Goal: Information Seeking & Learning: Understand process/instructions

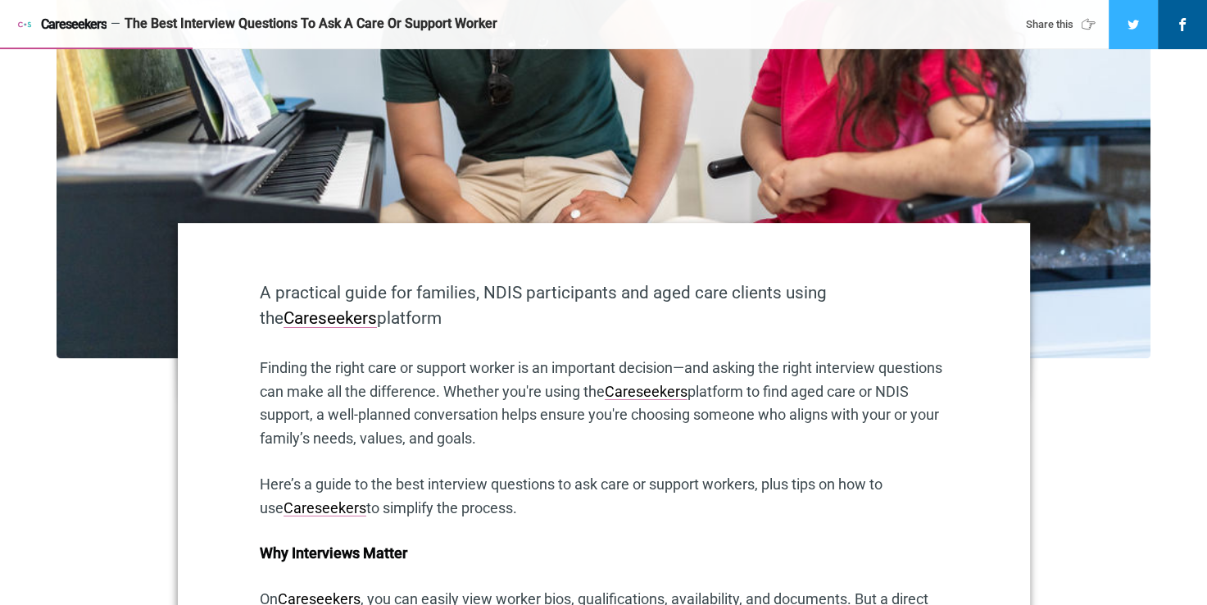
drag, startPoint x: 307, startPoint y: 293, endPoint x: 795, endPoint y: 320, distance: 489.2
click at [795, 320] on p "A practical guide for families, NDIS participants and aged care clients using t…" at bounding box center [604, 305] width 688 height 51
drag, startPoint x: 795, startPoint y: 320, endPoint x: 410, endPoint y: 320, distance: 385.2
click at [466, 309] on p "A practical guide for families, NDIS participants and aged care clients using t…" at bounding box center [604, 305] width 688 height 51
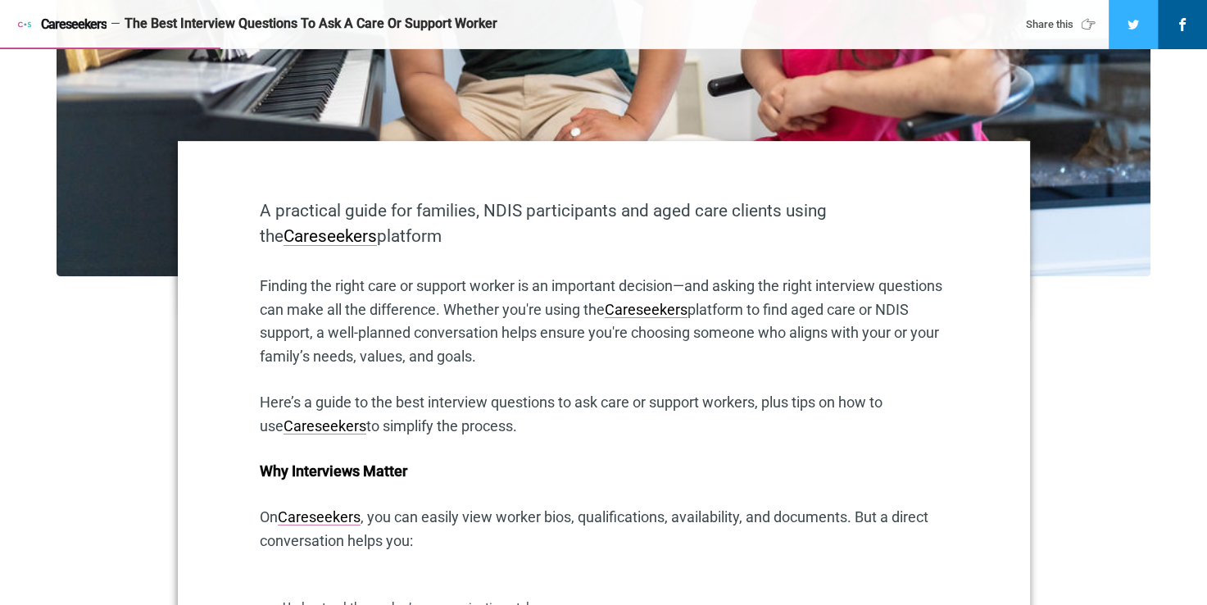
drag, startPoint x: 288, startPoint y: 285, endPoint x: 636, endPoint y: 362, distance: 356.8
click at [636, 362] on p "Finding the right care or support worker is an important decision—and asking th…" at bounding box center [604, 322] width 688 height 94
drag, startPoint x: 636, startPoint y: 362, endPoint x: 548, endPoint y: 359, distance: 88.6
click at [548, 360] on p "Finding the right care or support worker is an important decision—and asking th…" at bounding box center [604, 322] width 688 height 94
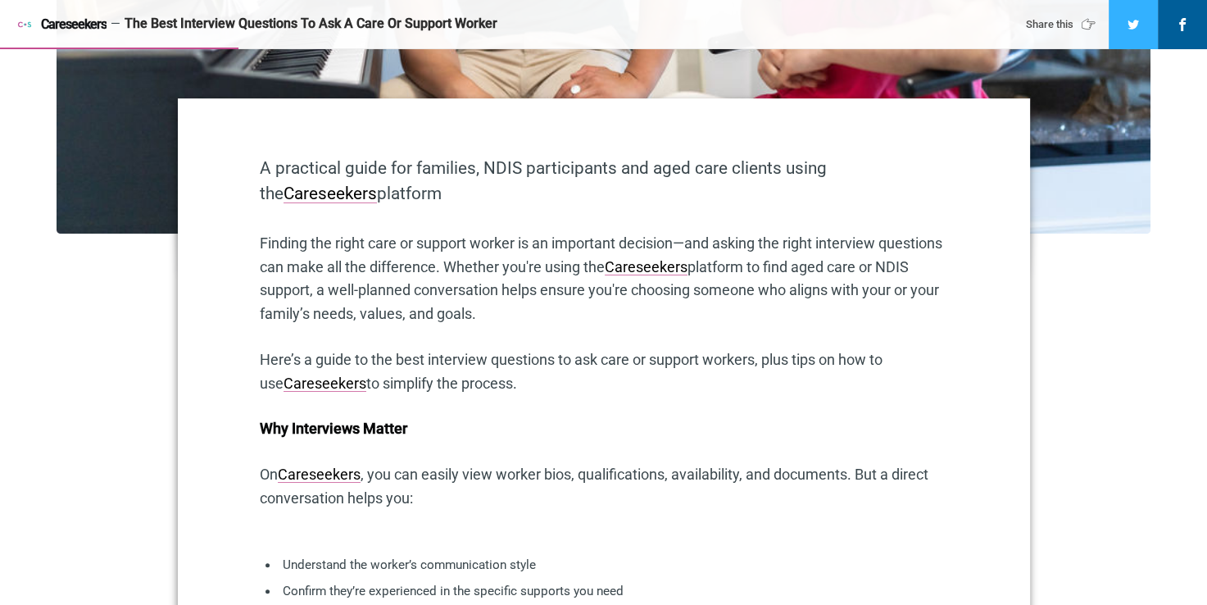
scroll to position [738, 0]
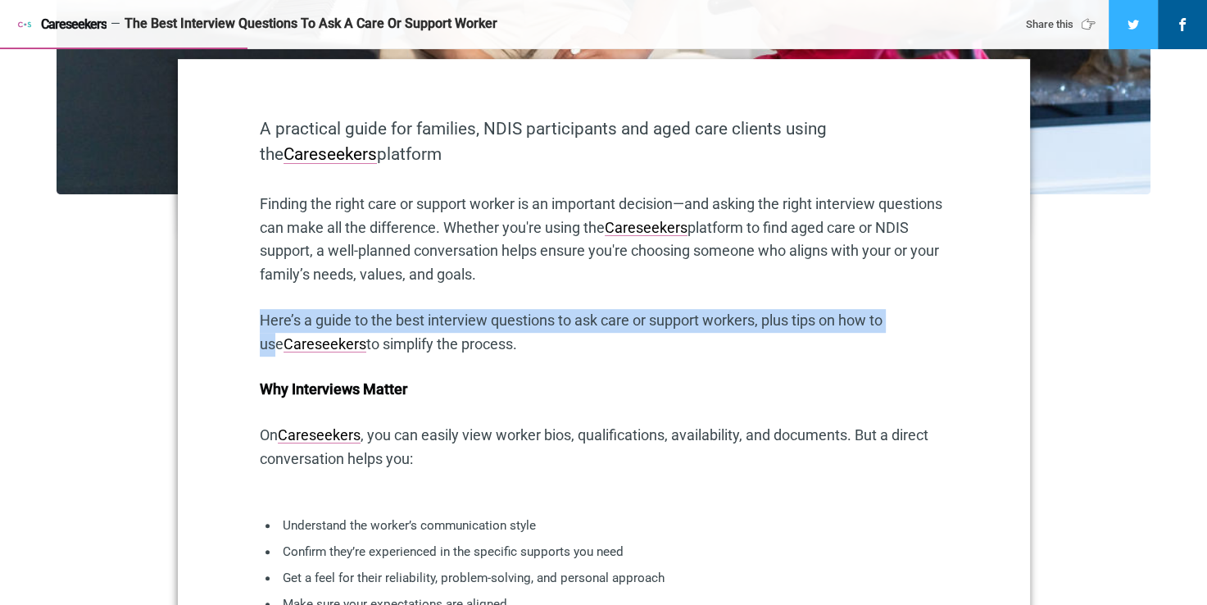
drag, startPoint x: 433, startPoint y: 324, endPoint x: 911, endPoint y: 326, distance: 478.7
click at [911, 326] on p "Here’s a guide to the best interview questions to ask care or support workers, …" at bounding box center [604, 333] width 688 height 48
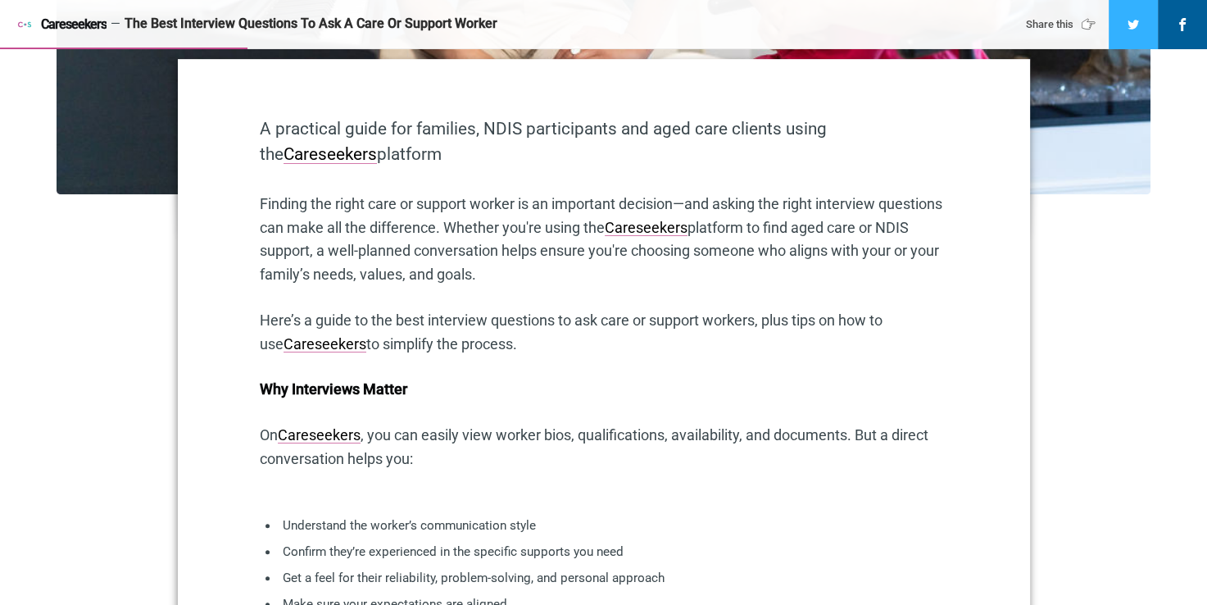
drag, startPoint x: 911, startPoint y: 326, endPoint x: 600, endPoint y: 359, distance: 313.2
click at [611, 357] on p "Here’s a guide to the best interview questions to ask care or support workers, …" at bounding box center [604, 333] width 688 height 48
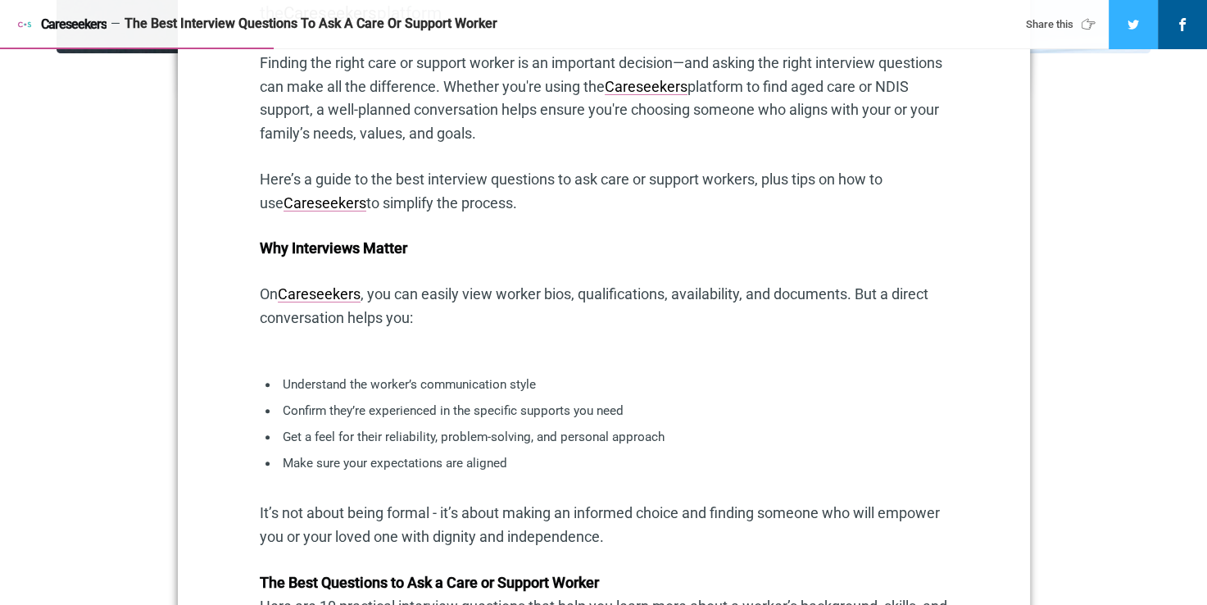
scroll to position [902, 0]
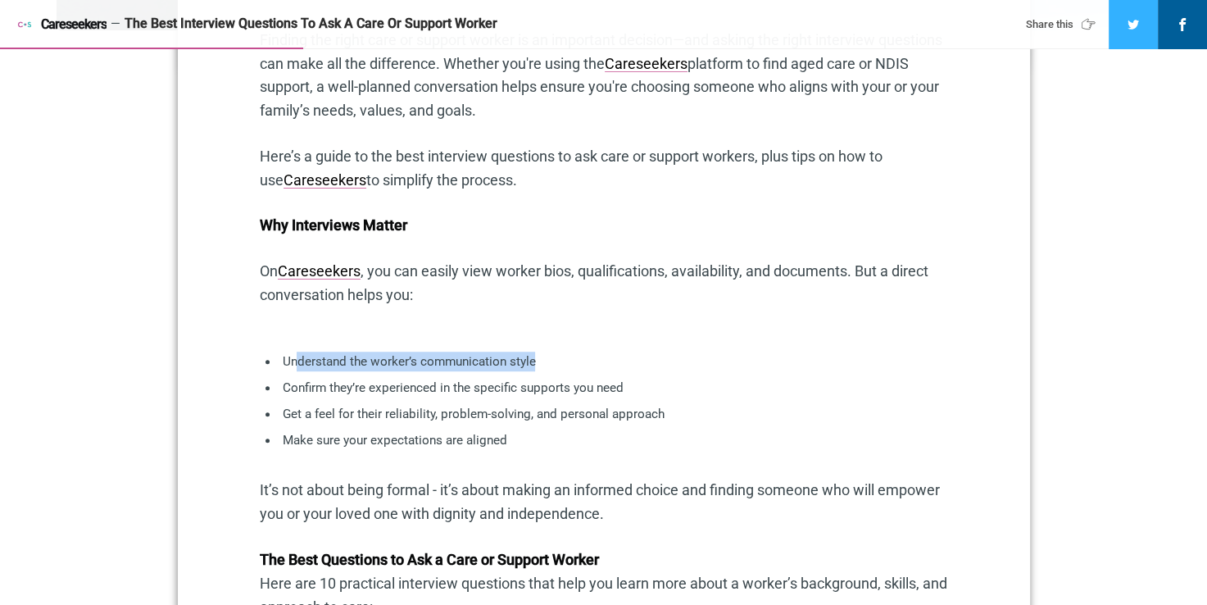
drag, startPoint x: 298, startPoint y: 356, endPoint x: 616, endPoint y: 370, distance: 319.2
click at [616, 370] on p "Understand the worker’s communication style" at bounding box center [603, 362] width 643 height 20
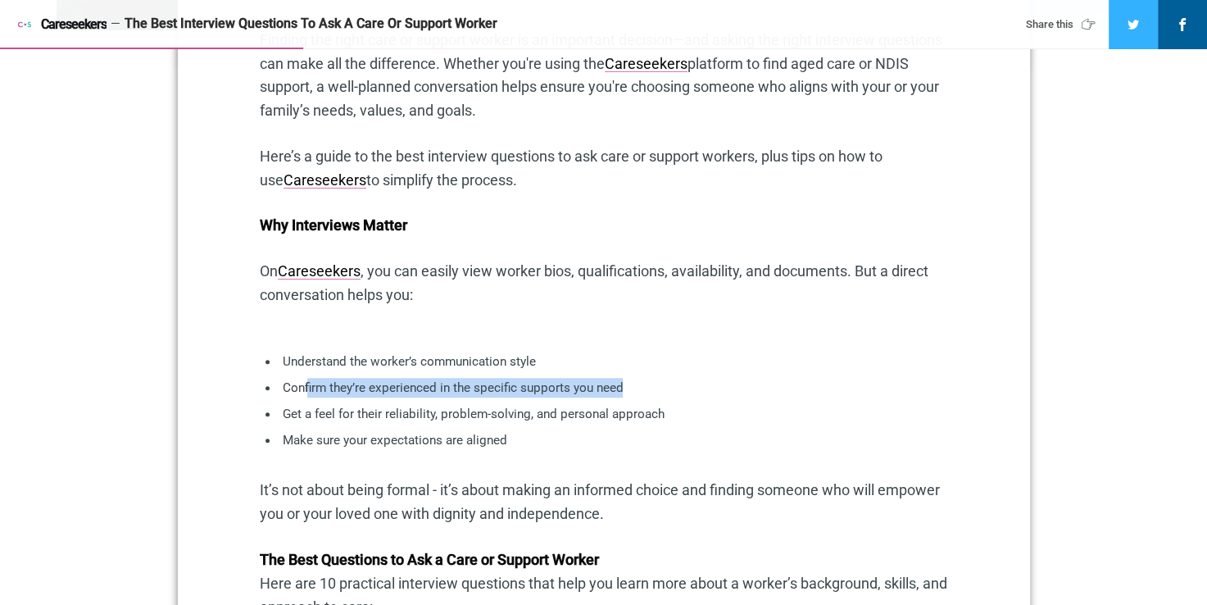
drag, startPoint x: 307, startPoint y: 386, endPoint x: 653, endPoint y: 380, distance: 346.8
click at [653, 380] on p "Confirm they’re experienced in the specific supports you need" at bounding box center [603, 388] width 643 height 20
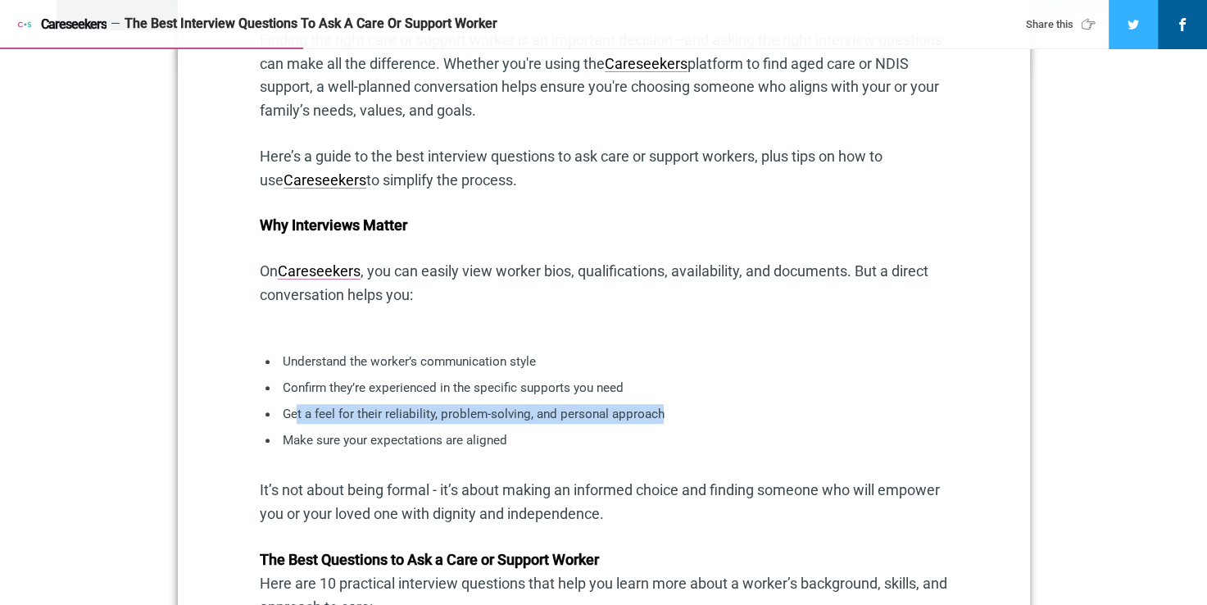
drag, startPoint x: 295, startPoint y: 415, endPoint x: 687, endPoint y: 418, distance: 391.8
click at [687, 418] on p "Get a feel for their reliability, problem-solving, and personal approach" at bounding box center [603, 414] width 643 height 20
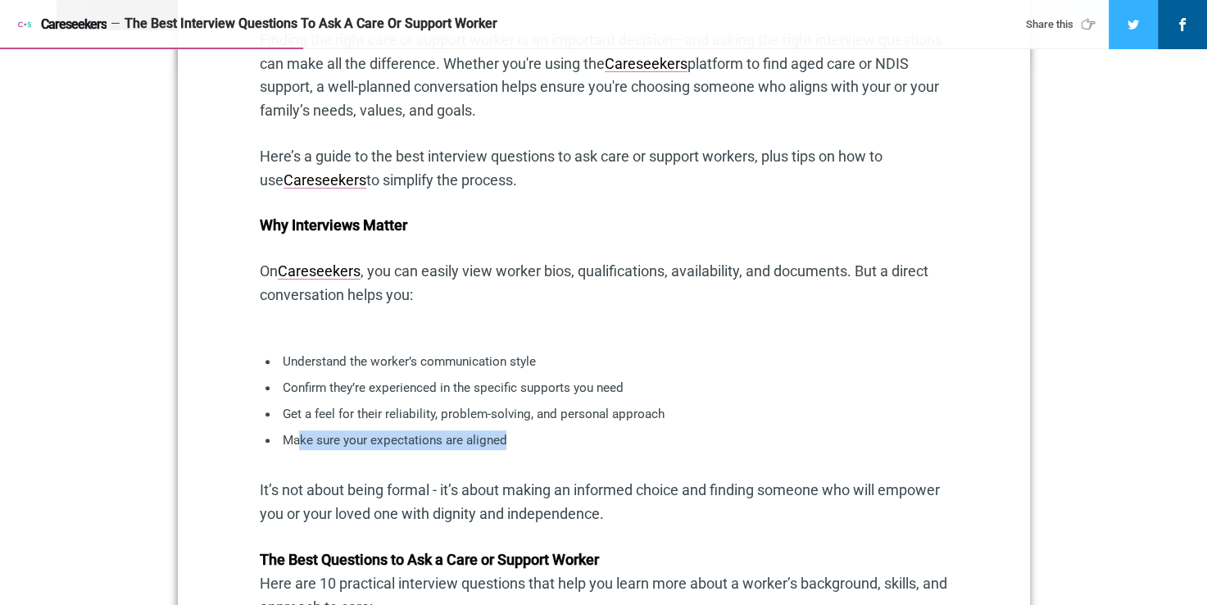
drag, startPoint x: 302, startPoint y: 439, endPoint x: 551, endPoint y: 438, distance: 249.2
click at [551, 438] on p "Make sure your expectations are aligned" at bounding box center [603, 440] width 643 height 20
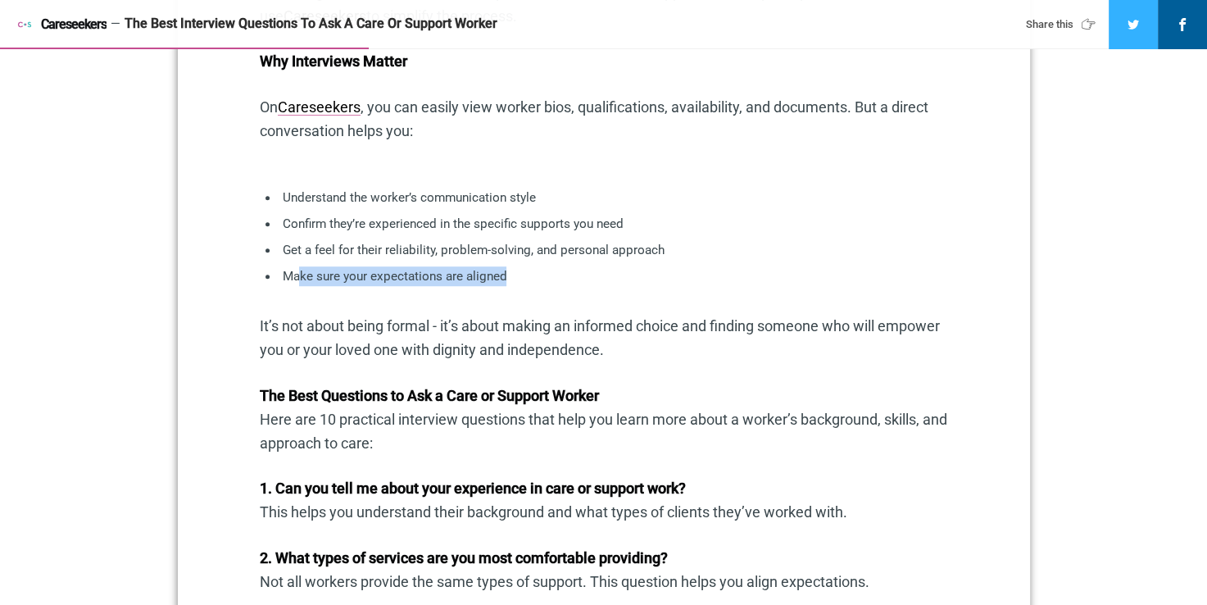
scroll to position [1147, 0]
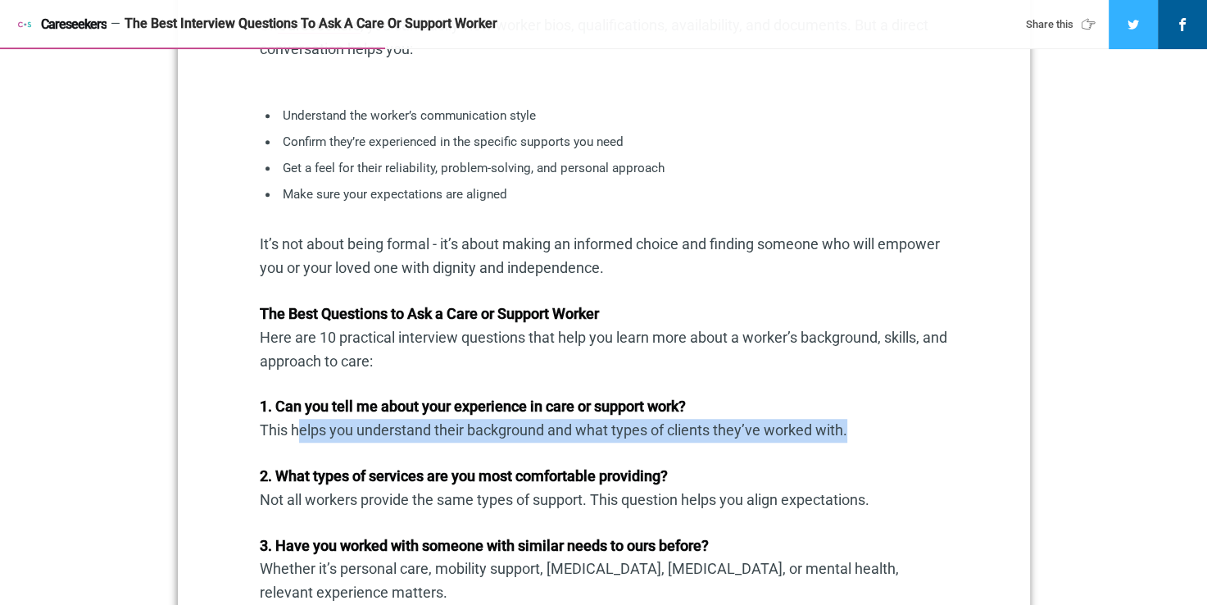
drag, startPoint x: 420, startPoint y: 428, endPoint x: 842, endPoint y: 425, distance: 422.1
click at [842, 425] on p "1. Can you tell me about your experience in care or support work? This helps yo…" at bounding box center [604, 419] width 688 height 48
drag, startPoint x: 842, startPoint y: 425, endPoint x: 829, endPoint y: 432, distance: 15.0
click at [829, 431] on p "1. Can you tell me about your experience in care or support work? This helps yo…" at bounding box center [604, 419] width 688 height 48
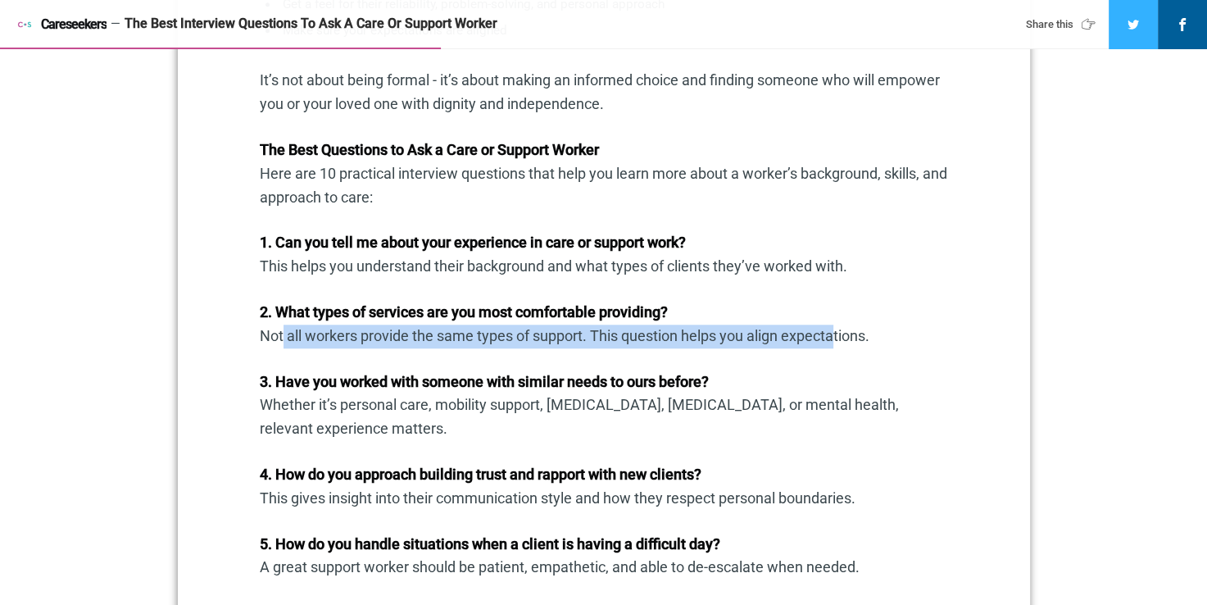
drag, startPoint x: 284, startPoint y: 339, endPoint x: 834, endPoint y: 346, distance: 550.0
click at [834, 346] on p "2. What types of services are you most comfortable providing? Not all workers p…" at bounding box center [604, 325] width 688 height 48
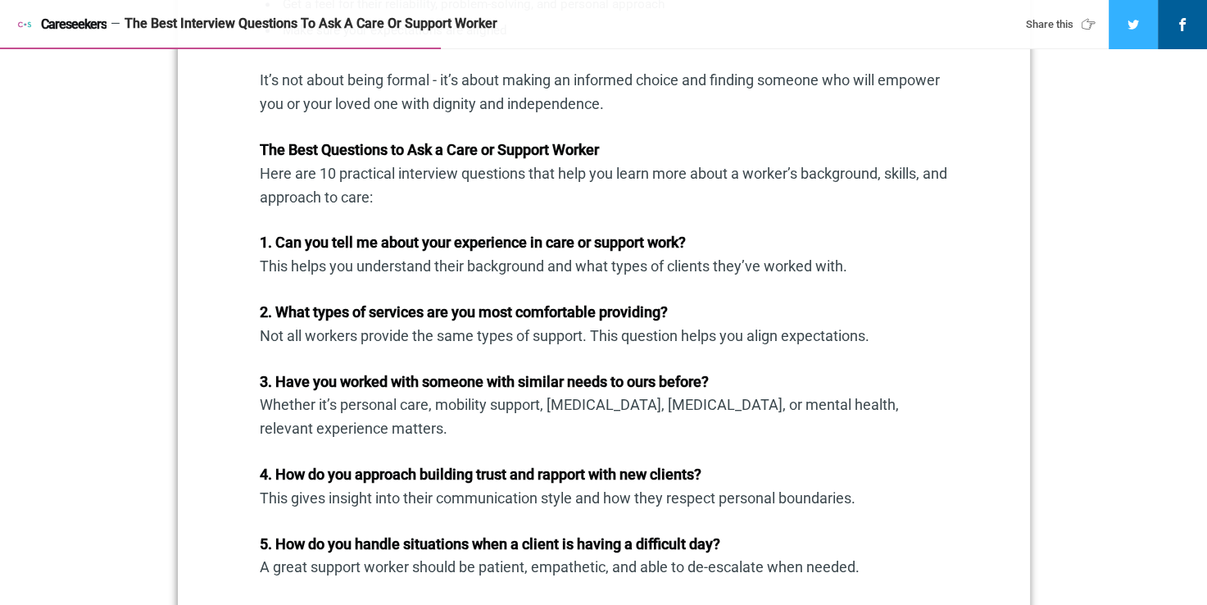
click at [474, 405] on p "3. Have you worked with someone with similar needs to ours before? Whether it’s…" at bounding box center [604, 405] width 688 height 70
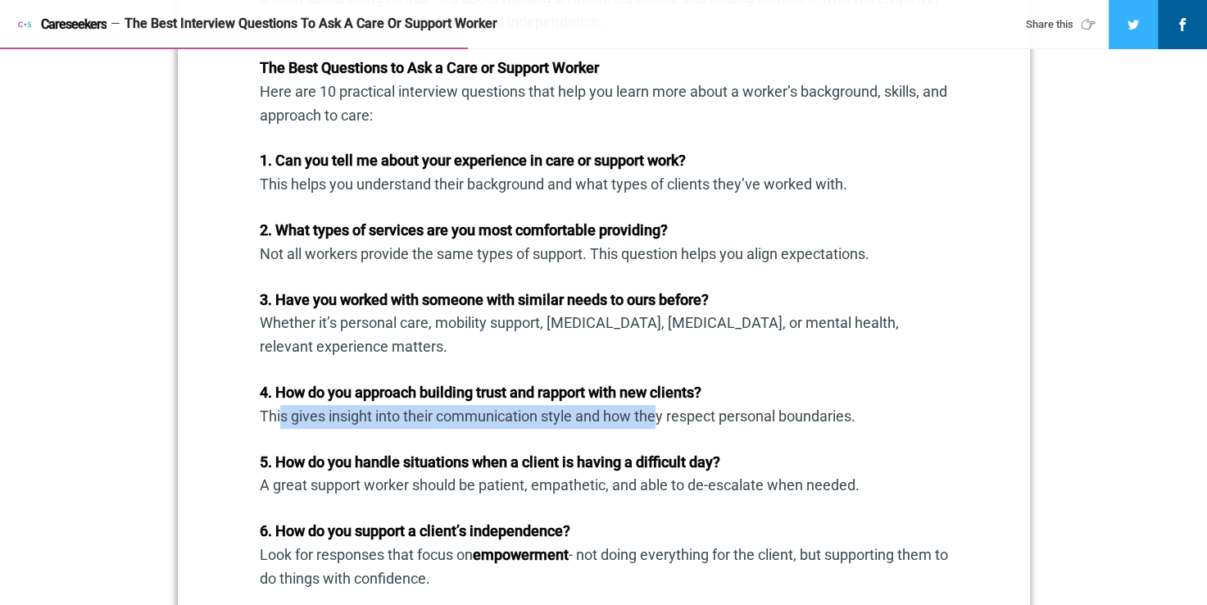
drag, startPoint x: 274, startPoint y: 416, endPoint x: 650, endPoint y: 421, distance: 376.2
click at [650, 421] on p "4. How do you approach building trust and rapport with new clients? This gives …" at bounding box center [604, 405] width 688 height 48
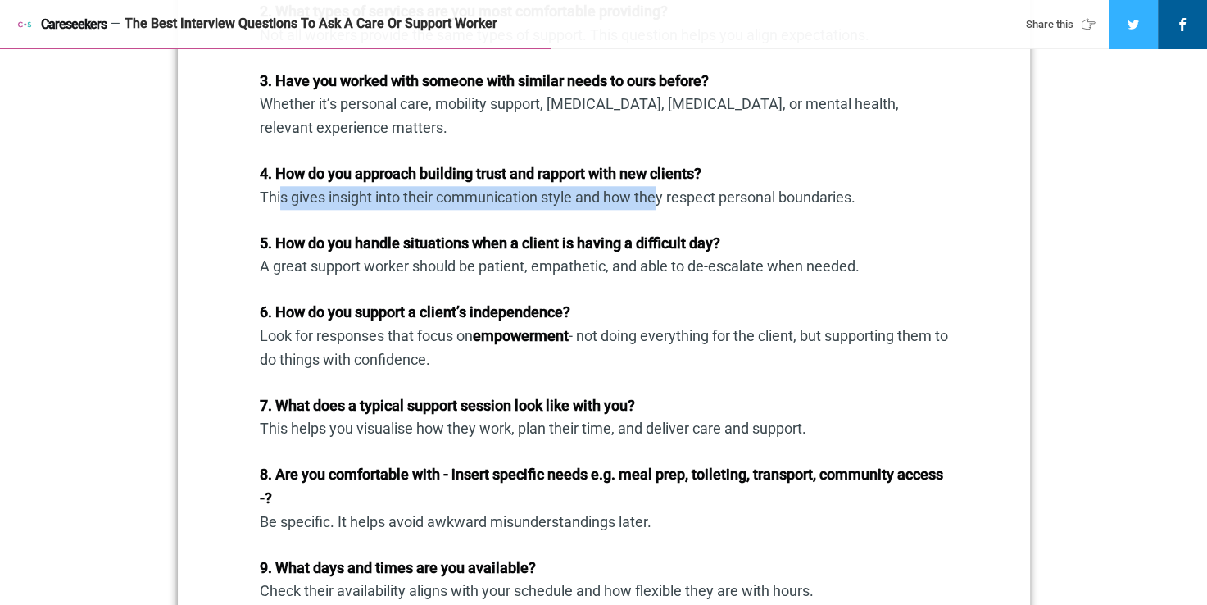
scroll to position [1639, 0]
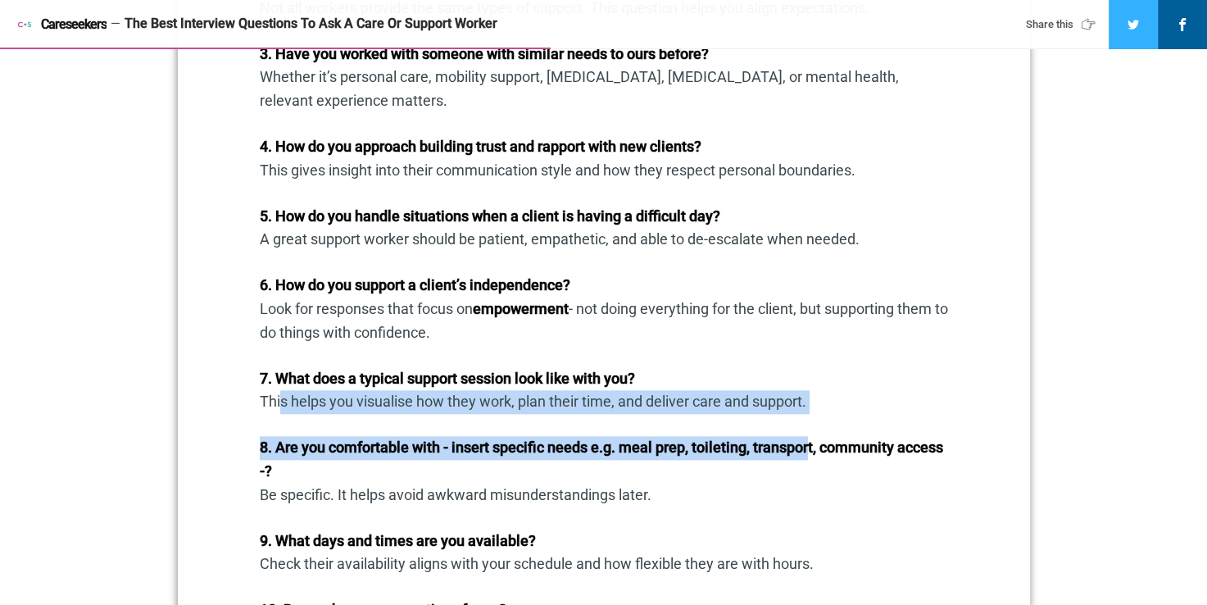
drag, startPoint x: 397, startPoint y: 411, endPoint x: 811, endPoint y: 427, distance: 414.2
click at [811, 427] on div "A practical guide for families, NDIS participants and aged care clients using t…" at bounding box center [604, 391] width 688 height 2352
click at [397, 456] on strong "8. Are you comfortable with - insert specific needs e.g. meal prep, toileting, …" at bounding box center [602, 459] width 684 height 41
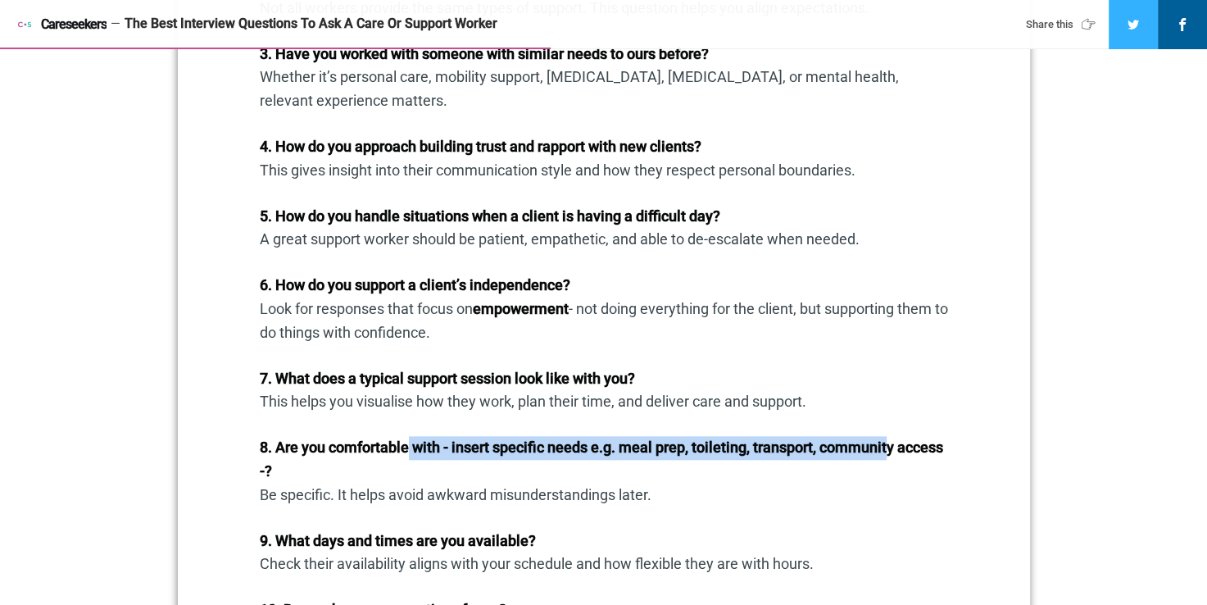
drag, startPoint x: 410, startPoint y: 446, endPoint x: 895, endPoint y: 453, distance: 485.3
click at [895, 453] on strong "8. Are you comfortable with - insert specific needs e.g. meal prep, toileting, …" at bounding box center [602, 459] width 684 height 41
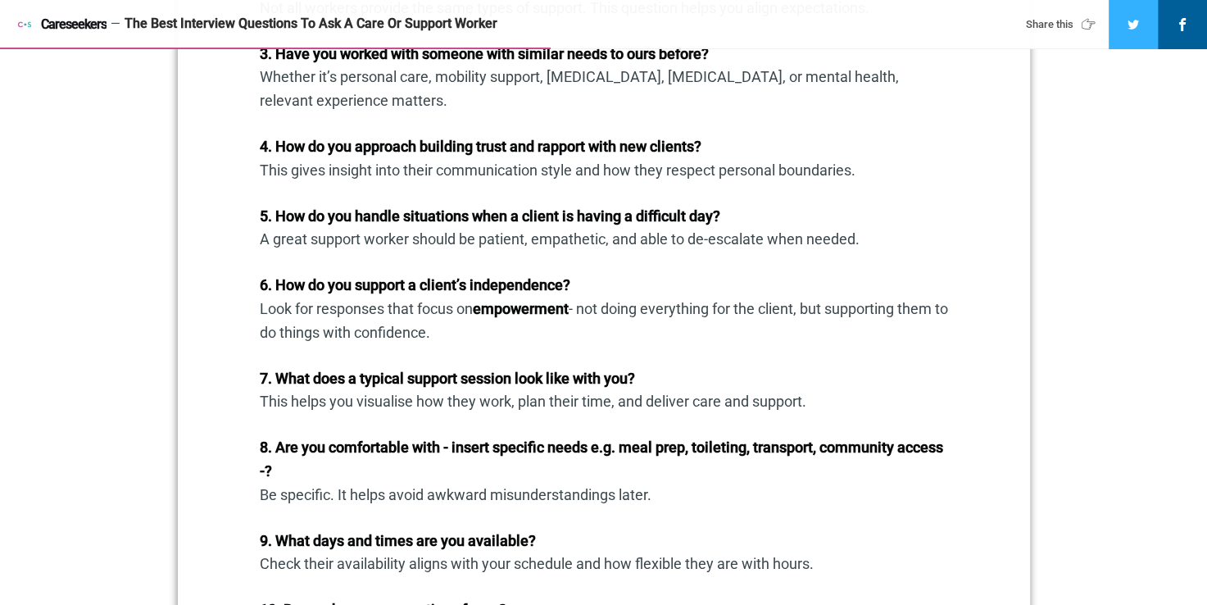
drag, startPoint x: 895, startPoint y: 453, endPoint x: 800, endPoint y: 486, distance: 100.6
click at [829, 486] on p "8. Are you comfortable with - insert specific needs e.g. meal prep, toileting, …" at bounding box center [604, 471] width 688 height 70
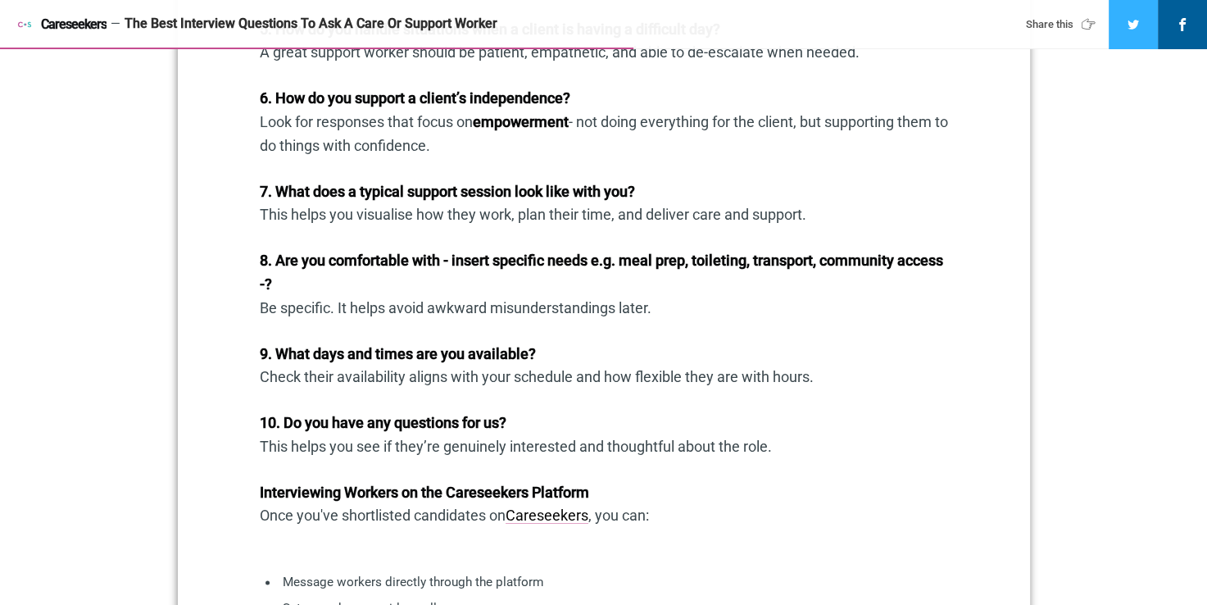
scroll to position [1885, 0]
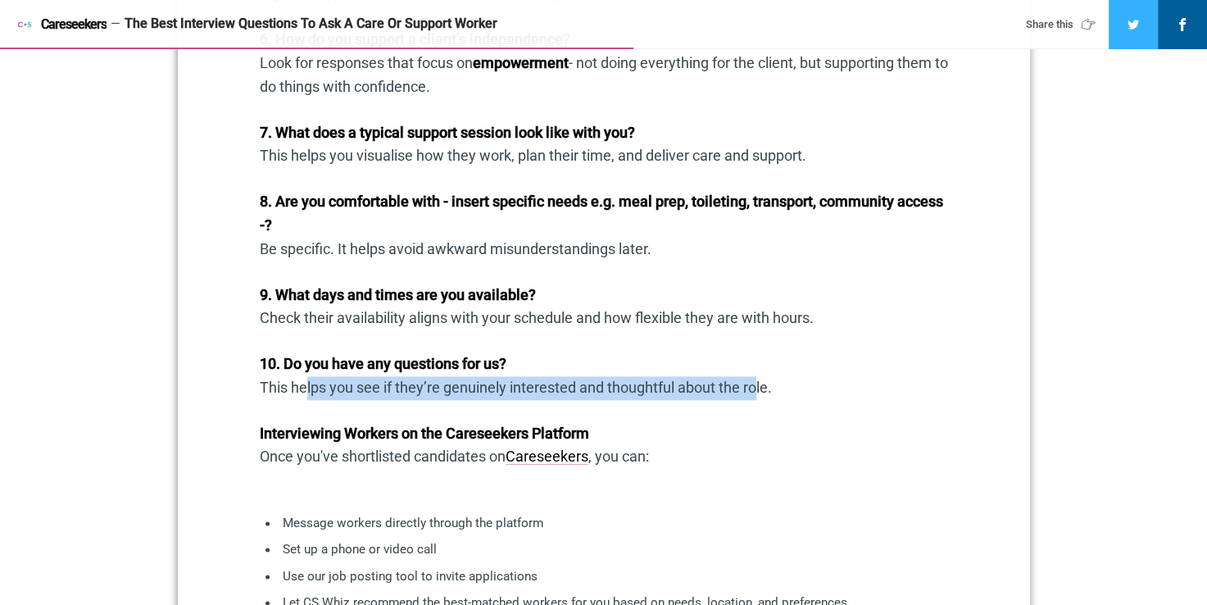
drag, startPoint x: 295, startPoint y: 379, endPoint x: 752, endPoint y: 384, distance: 456.6
click at [752, 384] on p "10. Do you have any questions for us? This helps you see if they’re genuinely i…" at bounding box center [604, 376] width 688 height 48
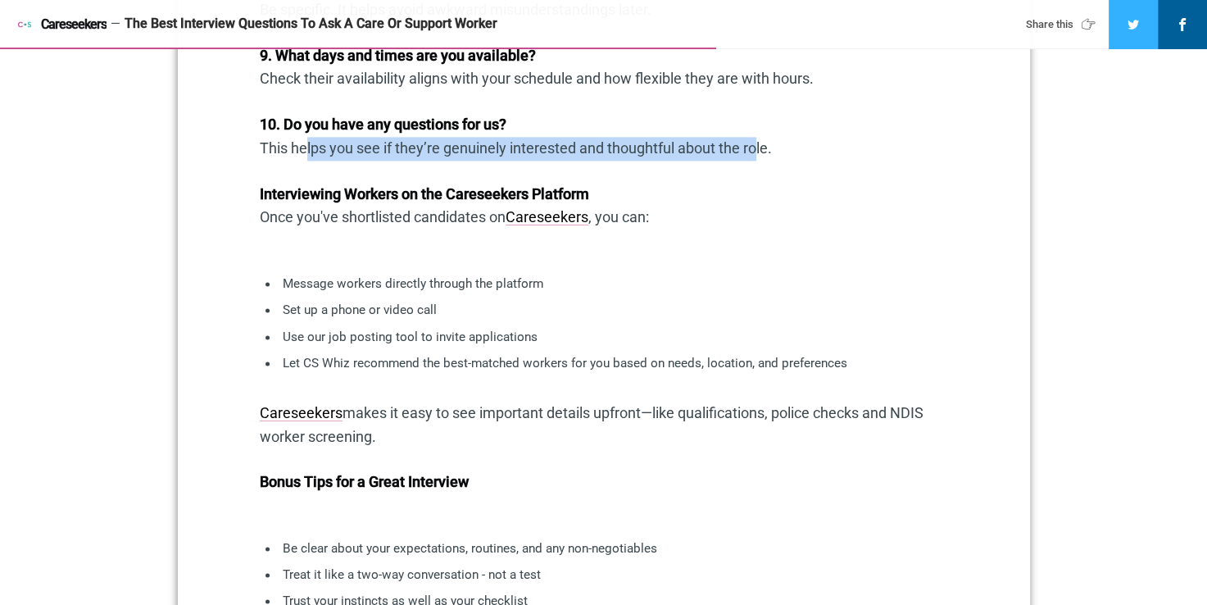
scroll to position [2131, 0]
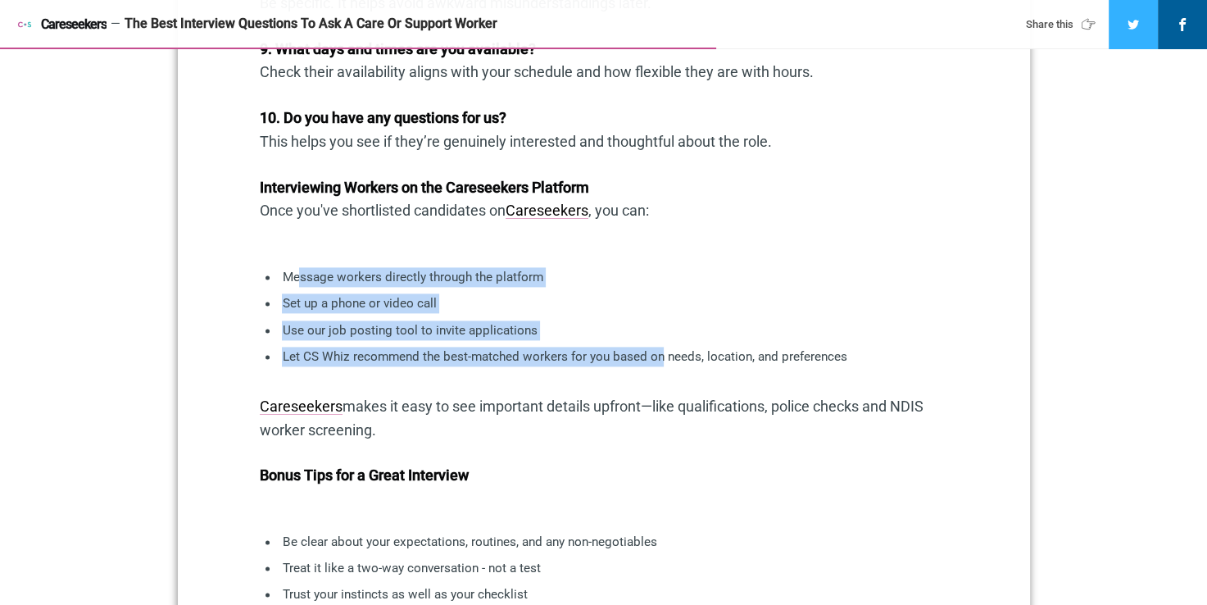
drag, startPoint x: 302, startPoint y: 274, endPoint x: 661, endPoint y: 356, distance: 367.4
click at [661, 356] on ul "Message workers directly through the platform Set up a phone or video call Use …" at bounding box center [604, 320] width 688 height 106
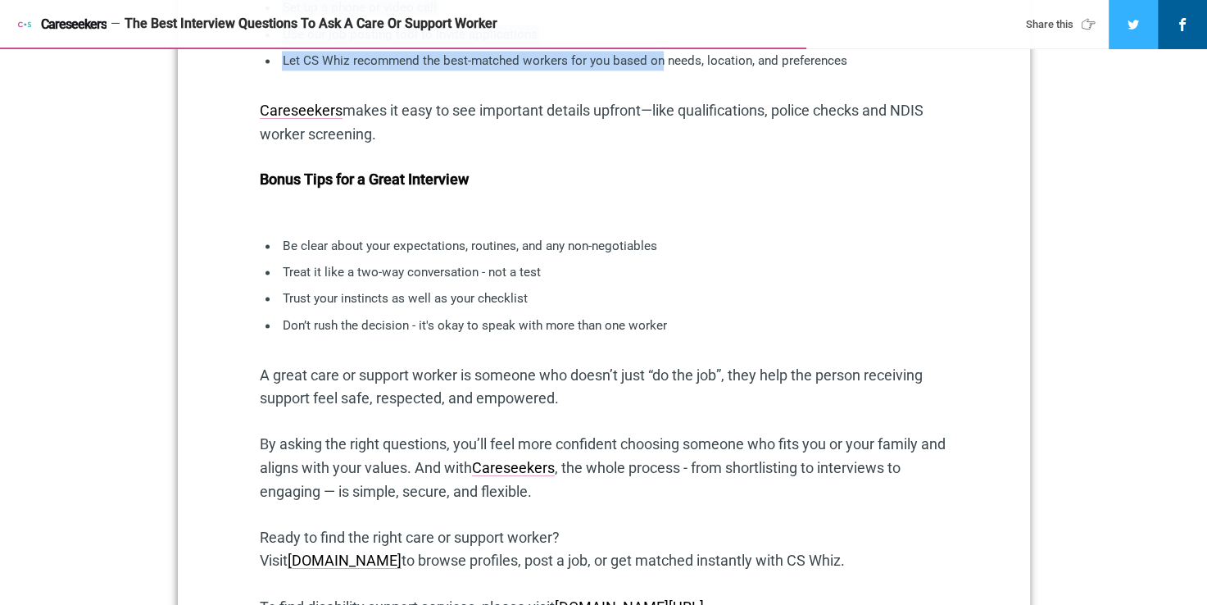
scroll to position [2459, 0]
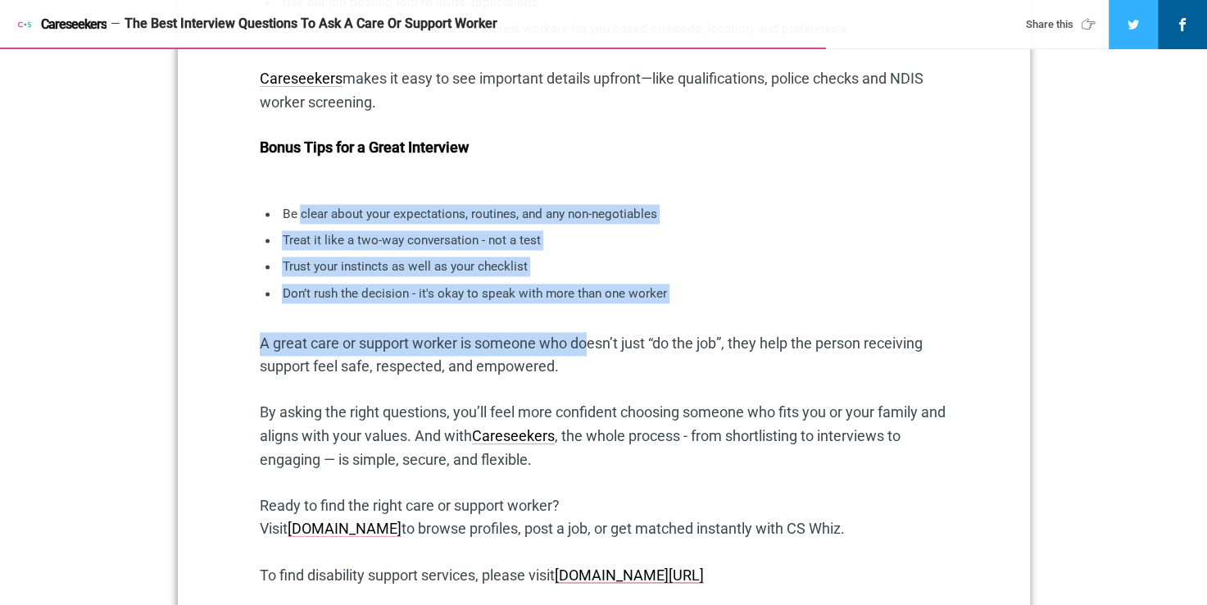
drag, startPoint x: 298, startPoint y: 225, endPoint x: 590, endPoint y: 334, distance: 311.8
drag, startPoint x: 590, startPoint y: 334, endPoint x: 511, endPoint y: 342, distance: 79.8
click at [511, 342] on p "A great care or support worker is someone who doesn’t just “do the job”, they h…" at bounding box center [604, 356] width 688 height 48
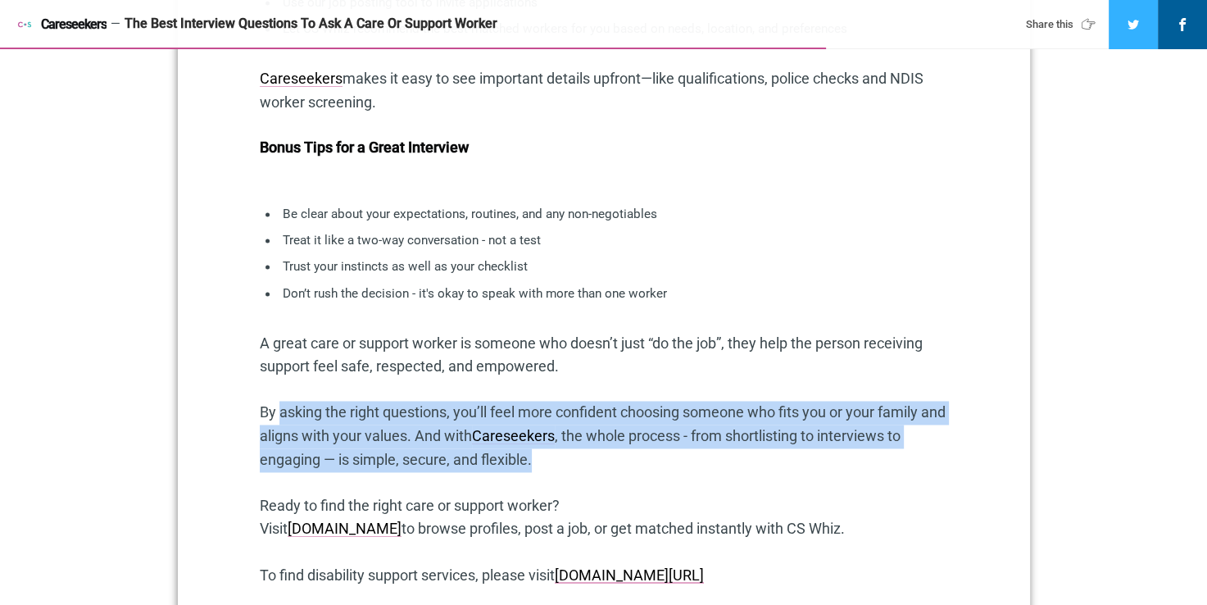
drag, startPoint x: 279, startPoint y: 407, endPoint x: 759, endPoint y: 468, distance: 484.1
click at [759, 468] on p "By asking the right questions, you’ll feel more confident choosing someone who …" at bounding box center [604, 436] width 688 height 70
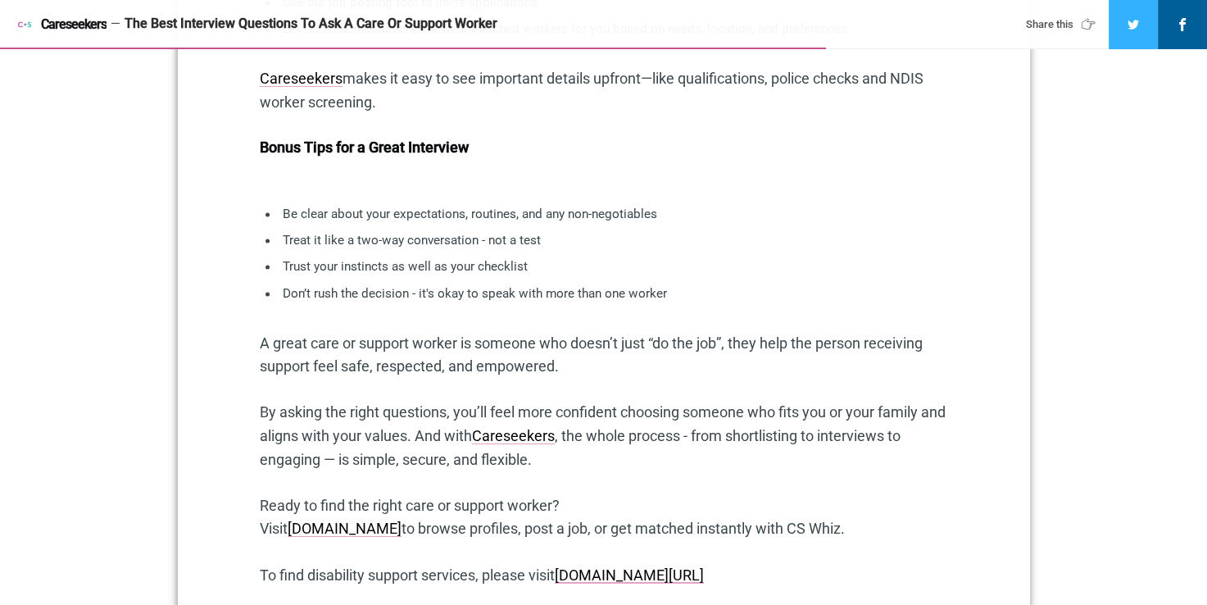
drag, startPoint x: 759, startPoint y: 468, endPoint x: 604, endPoint y: 495, distance: 157.3
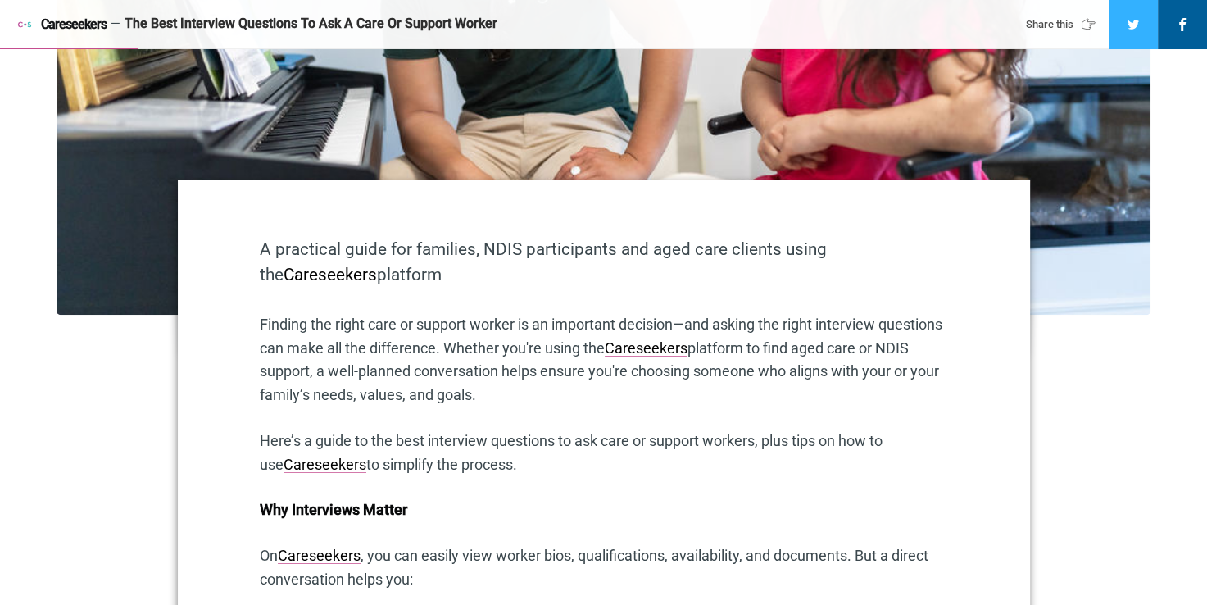
scroll to position [410, 0]
